Goal: Find specific page/section: Find specific page/section

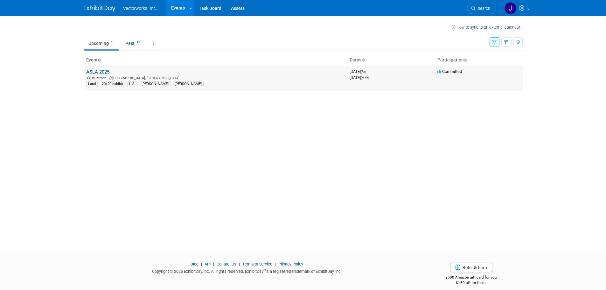
click at [93, 71] on link "ASLA 2025" at bounding box center [97, 72] width 23 height 6
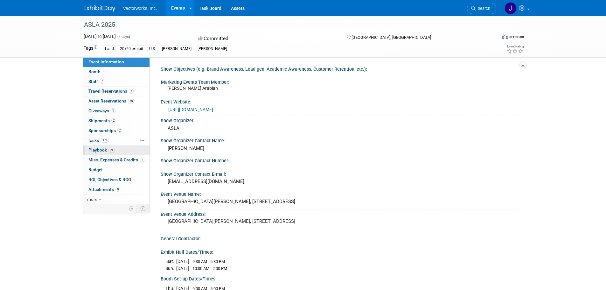
click at [92, 148] on span "Playbook 21" at bounding box center [101, 149] width 26 height 5
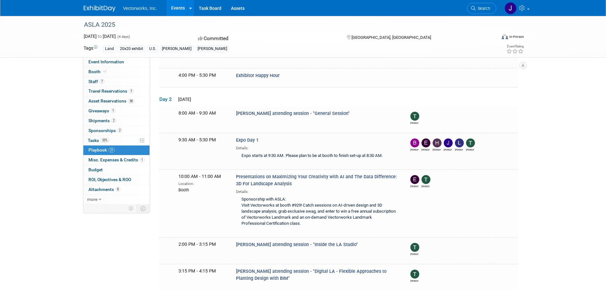
scroll to position [106, 0]
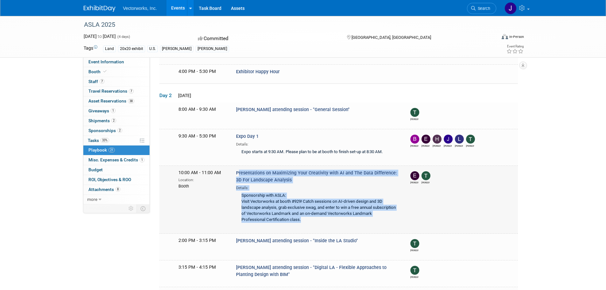
drag, startPoint x: 231, startPoint y: 165, endPoint x: 344, endPoint y: 211, distance: 121.4
click at [344, 211] on div "Presentations on Maximizing Your Creativity with AI and The Data Difference: 3D…" at bounding box center [317, 197] width 173 height 56
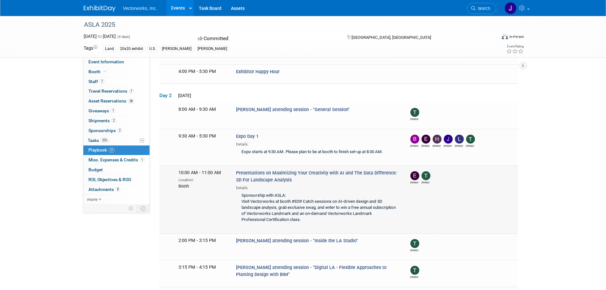
drag, startPoint x: 253, startPoint y: 196, endPoint x: 202, endPoint y: 203, distance: 52.3
click at [202, 203] on div "10:00 AM - 11:00 AM Location: Booth Presentations on Maximizing Your Creativity…" at bounding box center [347, 197] width 346 height 56
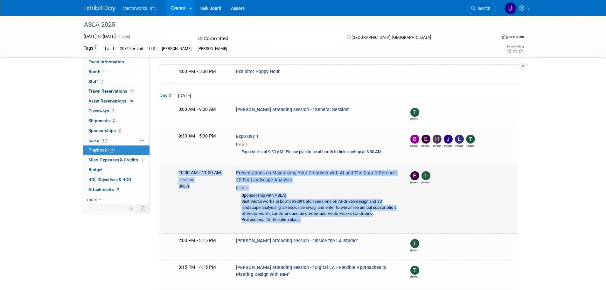
drag, startPoint x: 168, startPoint y: 162, endPoint x: 374, endPoint y: 212, distance: 212.7
click at [374, 212] on td "10:00 AM - 11:00 AM Location: Booth Presentations on Maximizing Your Creativity…" at bounding box center [338, 200] width 358 height 68
copy div "10:00 AM - 11:00 AM Location: Booth Presentations on Maximizing Your Creativity…"
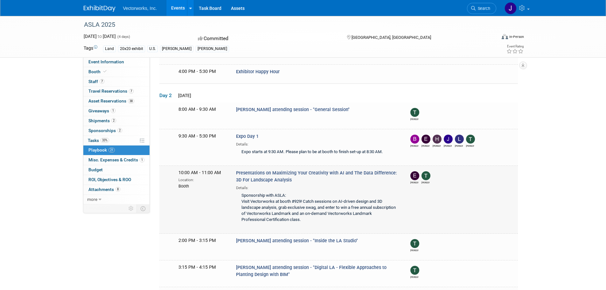
click at [504, 212] on div "10:00 AM - 11:00 AM Location: Booth Presentations on Maximizing Your Creativity…" at bounding box center [347, 197] width 346 height 56
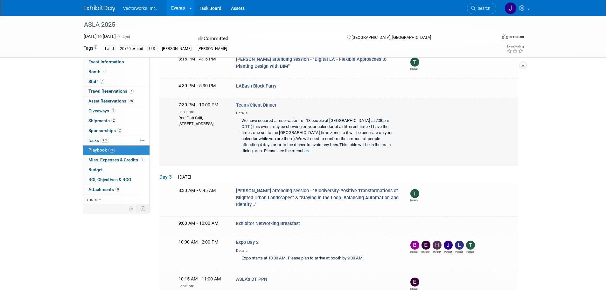
scroll to position [318, 0]
